Goal: Task Accomplishment & Management: Use online tool/utility

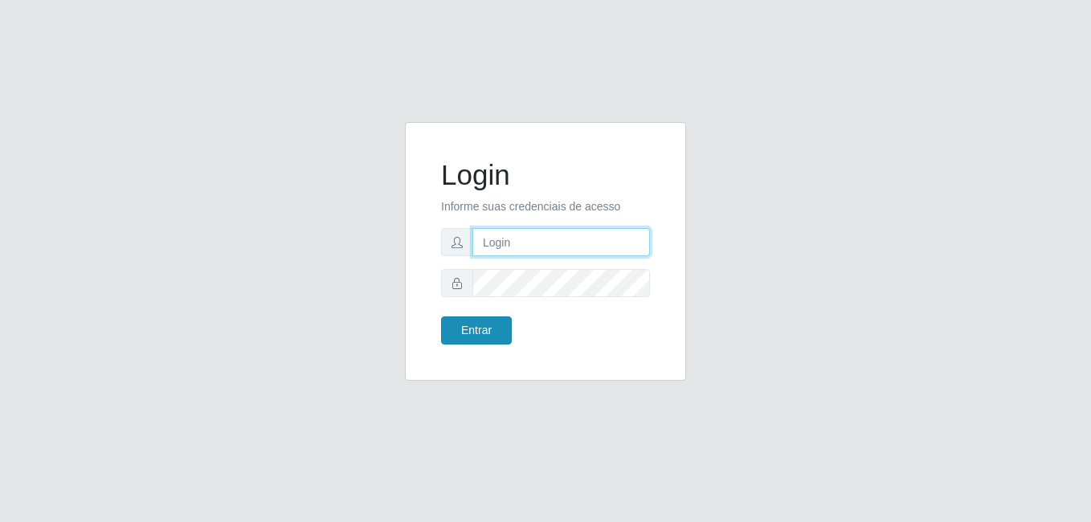
type input "samarab8@iwof"
click at [473, 335] on button "Entrar" at bounding box center [476, 331] width 71 height 28
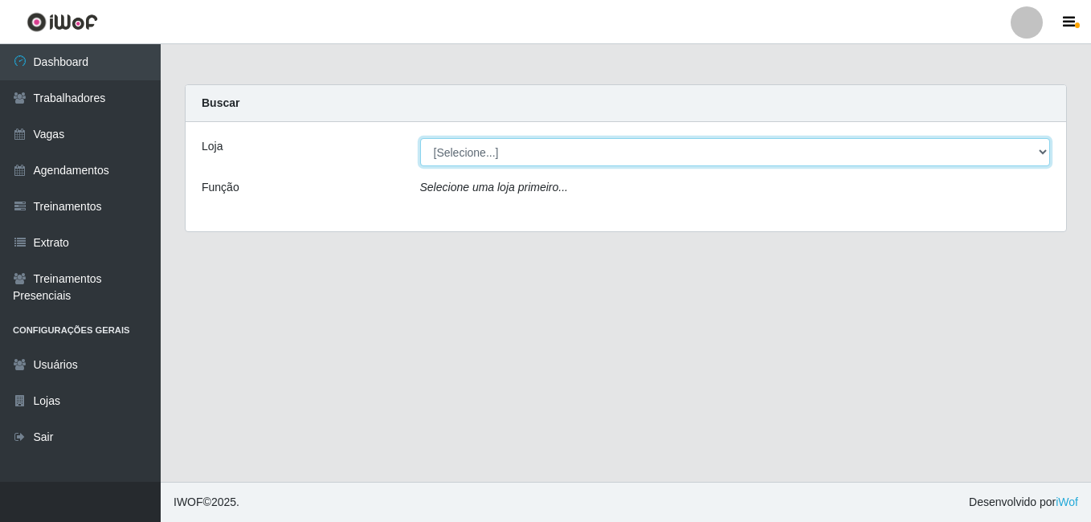
click at [687, 150] on select "[Selecione...] Bemais Supermercados - B8 [PERSON_NAME]" at bounding box center [735, 152] width 631 height 28
select select "413"
click at [420, 138] on select "[Selecione...] Bemais Supermercados - B8 [PERSON_NAME]" at bounding box center [735, 152] width 631 height 28
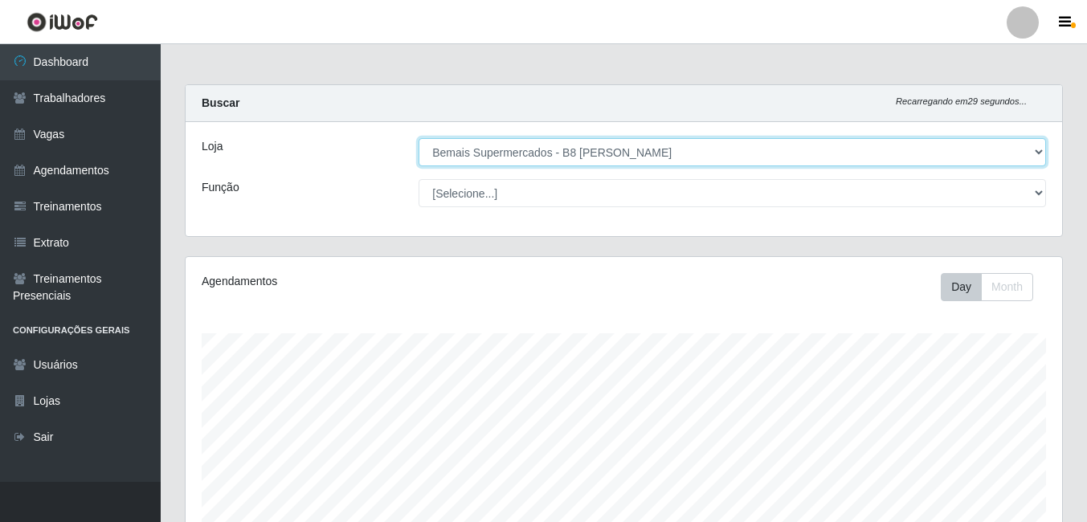
scroll to position [333, 876]
click at [935, 143] on select "[Selecione...] Bemais Supermercados - B8 [PERSON_NAME]" at bounding box center [732, 152] width 627 height 28
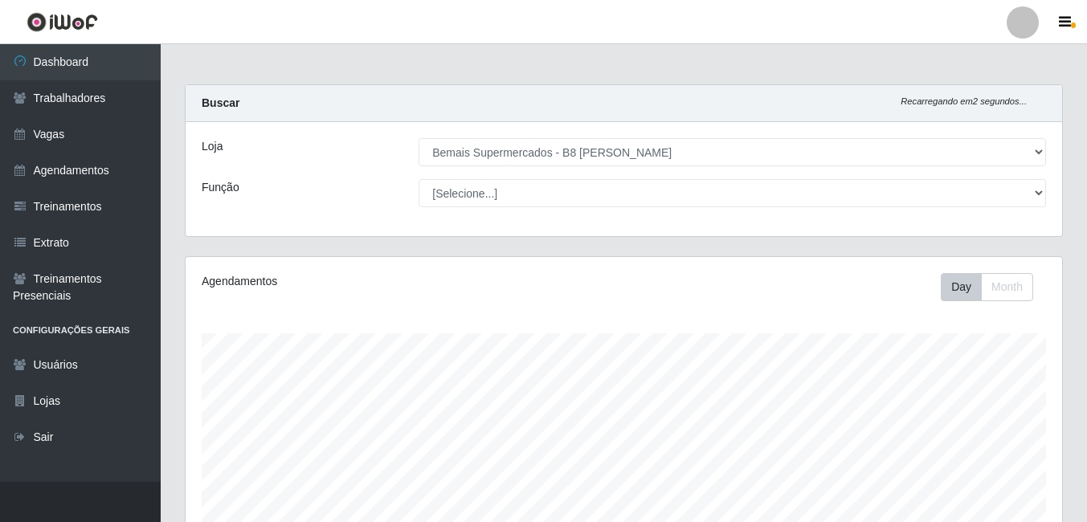
click at [809, 216] on div "Loja [Selecione...] Bemais Supermercados - B8 Valentina Função [Selecione...] A…" at bounding box center [624, 179] width 876 height 114
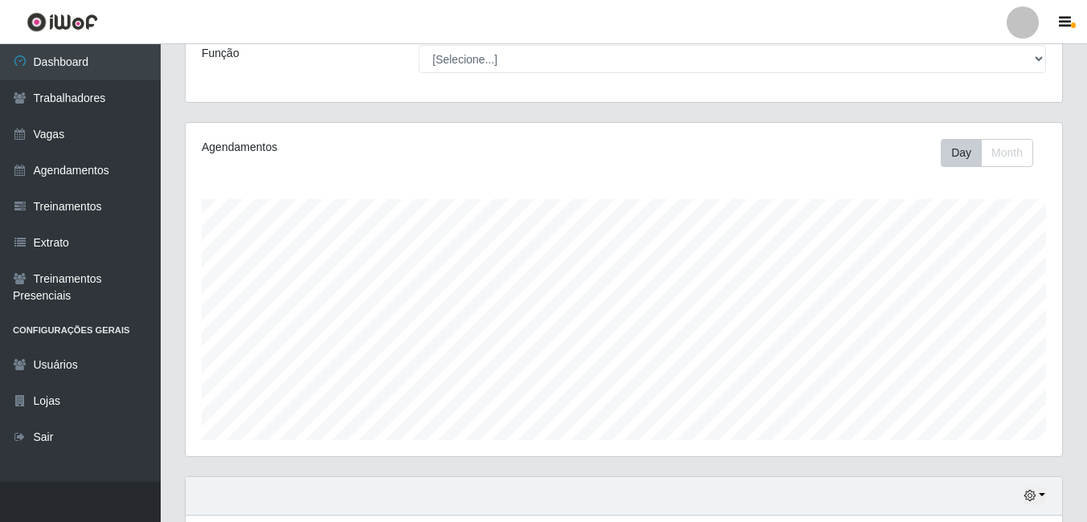
scroll to position [259, 0]
